Goal: Book appointment/travel/reservation

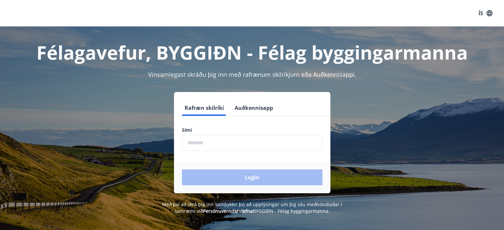
click at [257, 141] on input "phone" at bounding box center [252, 143] width 140 height 16
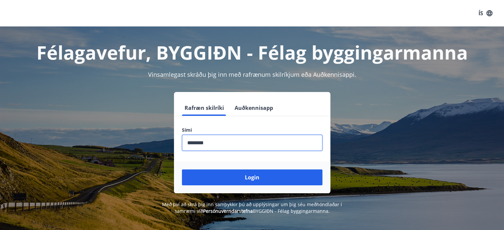
click at [182, 170] on button "Login" at bounding box center [252, 178] width 140 height 16
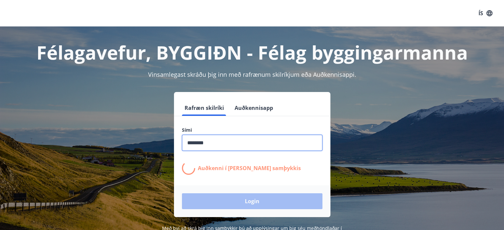
click at [236, 147] on input "phone" at bounding box center [252, 143] width 140 height 16
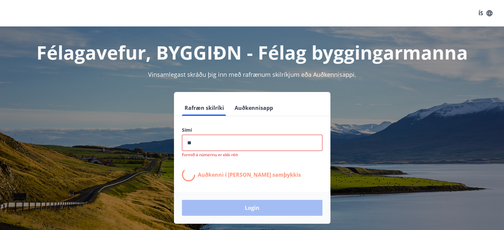
type input "*"
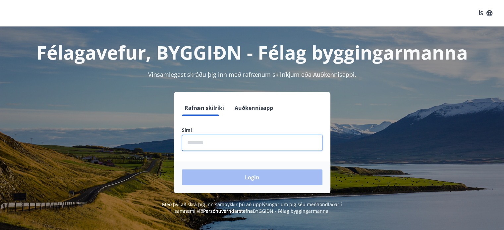
click at [225, 142] on input "phone" at bounding box center [252, 143] width 140 height 16
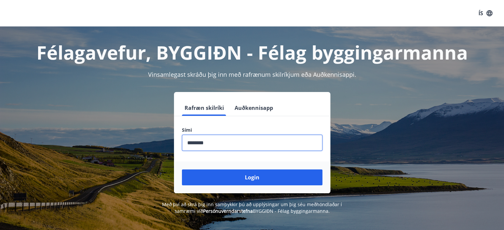
type input "********"
click at [182, 170] on button "Login" at bounding box center [252, 178] width 140 height 16
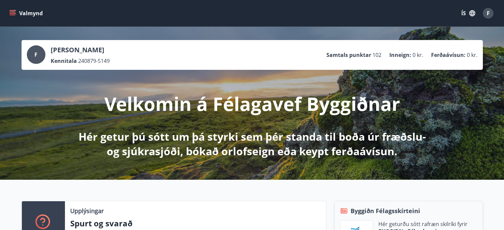
click at [10, 13] on icon "menu" at bounding box center [13, 13] width 7 height 1
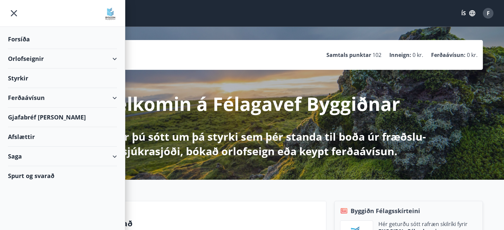
click at [115, 57] on div "Orlofseignir" at bounding box center [62, 59] width 109 height 20
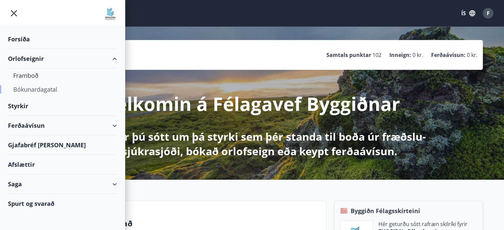
click at [34, 90] on div "Bókunardagatal" at bounding box center [62, 89] width 98 height 14
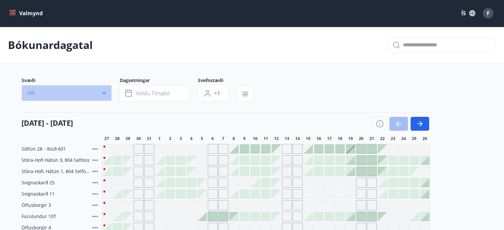
click at [101, 92] on icon "button" at bounding box center [104, 93] width 7 height 7
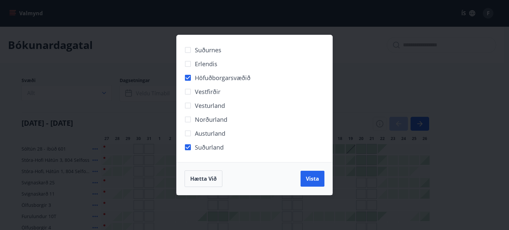
click at [309, 175] on span "Vista" at bounding box center [312, 178] width 13 height 7
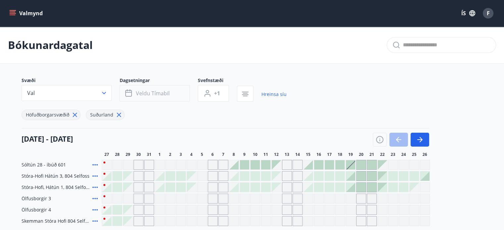
click at [162, 95] on span "Veldu tímabil" at bounding box center [153, 93] width 34 height 7
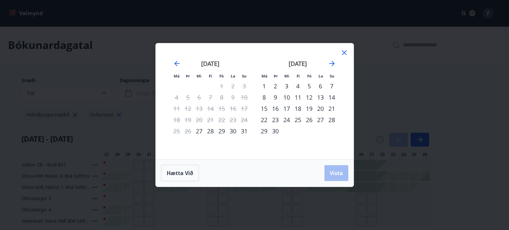
click at [209, 132] on div "28" at bounding box center [210, 130] width 11 height 11
click at [245, 129] on div "31" at bounding box center [243, 130] width 11 height 11
click at [336, 175] on span "Vista" at bounding box center [335, 173] width 13 height 7
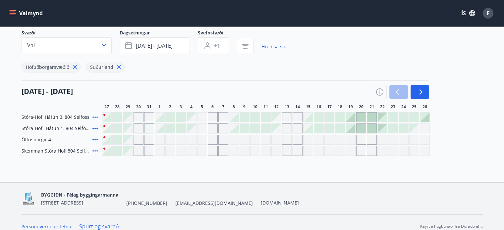
scroll to position [55, 0]
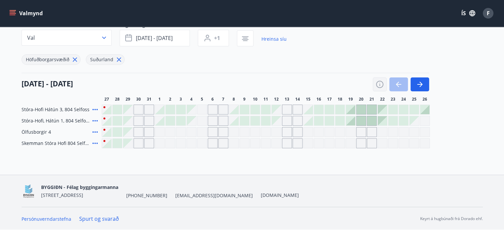
click at [378, 83] on icon "button" at bounding box center [379, 84] width 8 height 8
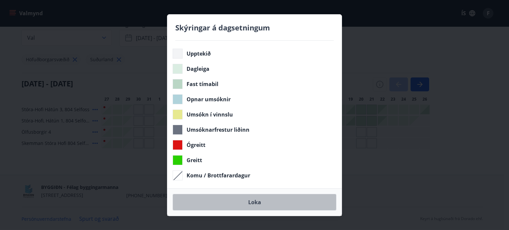
click at [253, 202] on button "Loka" at bounding box center [255, 202] width 164 height 17
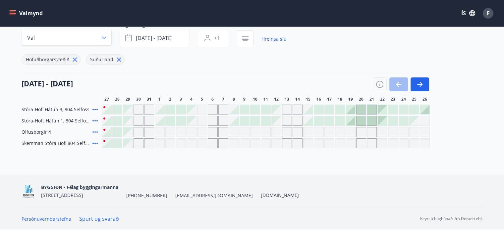
click at [37, 132] on span "Ölfusborgir 4" at bounding box center [36, 132] width 29 height 7
click at [380, 83] on icon "button" at bounding box center [379, 84] width 8 height 8
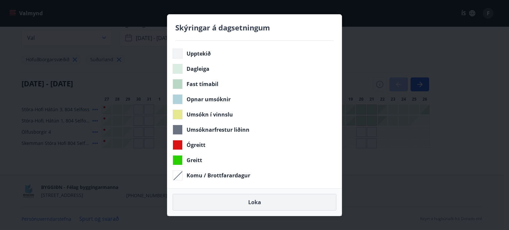
click at [257, 200] on button "Loka" at bounding box center [255, 202] width 164 height 17
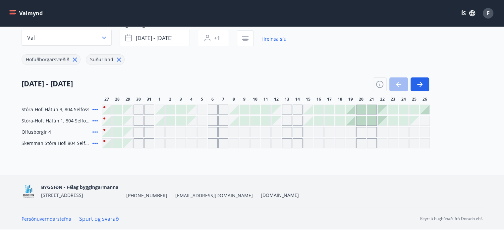
click at [30, 131] on span "Ölfusborgir 4" at bounding box center [36, 132] width 29 height 7
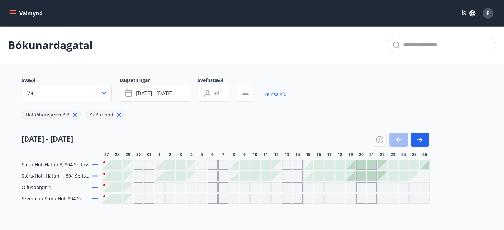
click at [13, 15] on icon "menu" at bounding box center [13, 15] width 6 height 1
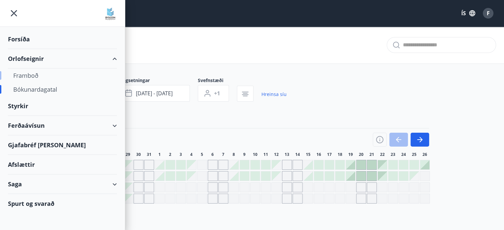
click at [30, 74] on div "Framboð" at bounding box center [62, 76] width 98 height 14
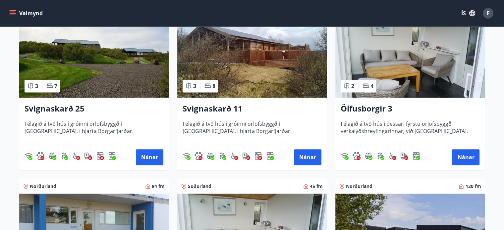
scroll to position [331, 0]
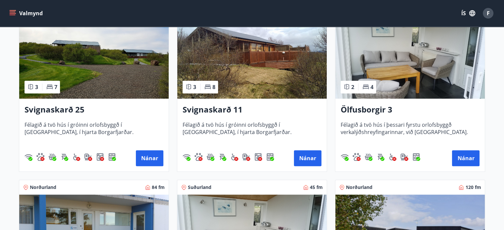
click at [379, 110] on h3 "Ölfusborgir 3" at bounding box center [409, 110] width 139 height 12
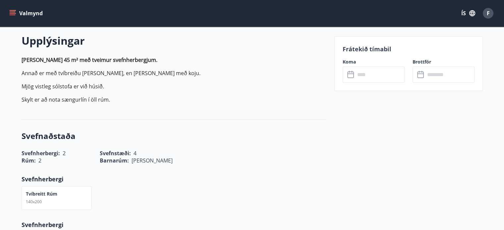
scroll to position [199, 0]
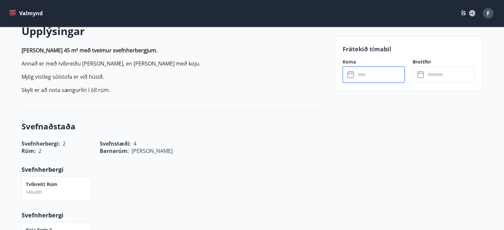
click at [365, 78] on input "text" at bounding box center [379, 75] width 49 height 16
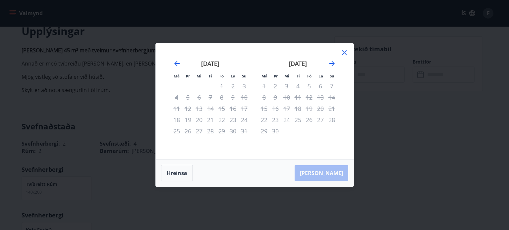
click at [343, 53] on icon at bounding box center [344, 52] width 5 height 5
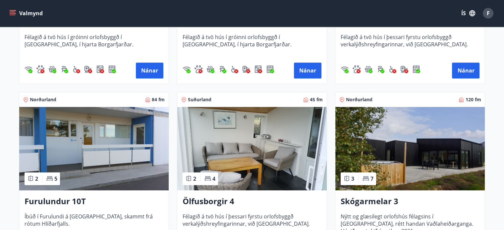
scroll to position [430, 0]
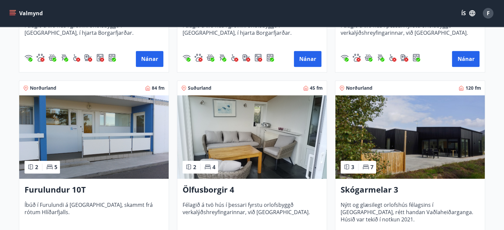
click at [202, 191] on h3 "Ölfusborgir 4" at bounding box center [251, 190] width 139 height 12
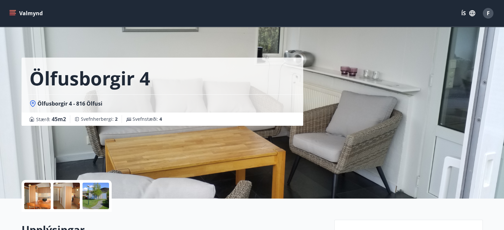
scroll to position [99, 0]
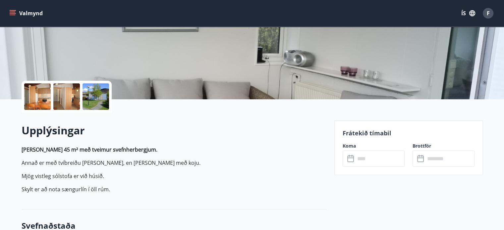
click at [376, 159] on input "text" at bounding box center [379, 159] width 49 height 16
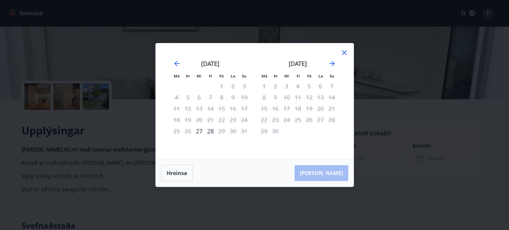
click at [343, 53] on icon at bounding box center [344, 52] width 5 height 5
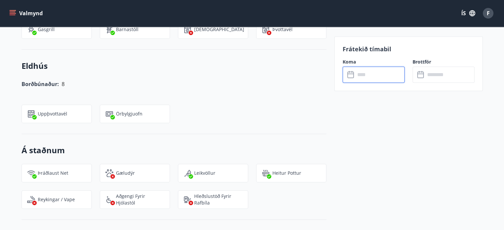
scroll to position [265, 0]
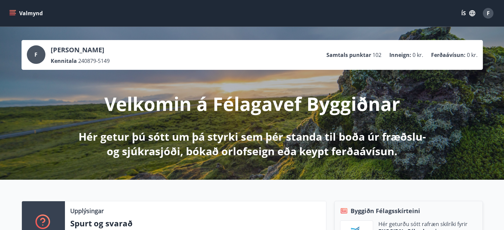
click at [13, 10] on icon "menu" at bounding box center [13, 10] width 7 height 1
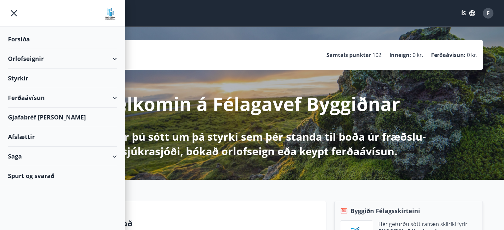
click at [116, 57] on div "Orlofseignir" at bounding box center [62, 59] width 109 height 20
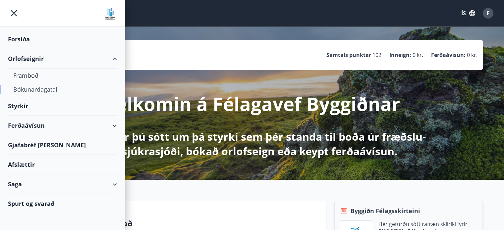
click at [16, 89] on div "Bókunardagatal" at bounding box center [62, 89] width 98 height 14
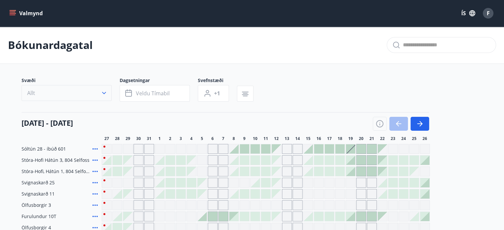
click at [104, 92] on icon "button" at bounding box center [104, 93] width 7 height 7
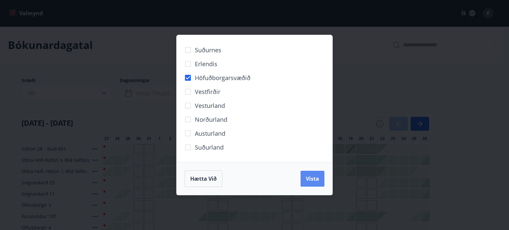
click at [312, 178] on span "Vista" at bounding box center [312, 178] width 13 height 7
